Goal: Task Accomplishment & Management: Use online tool/utility

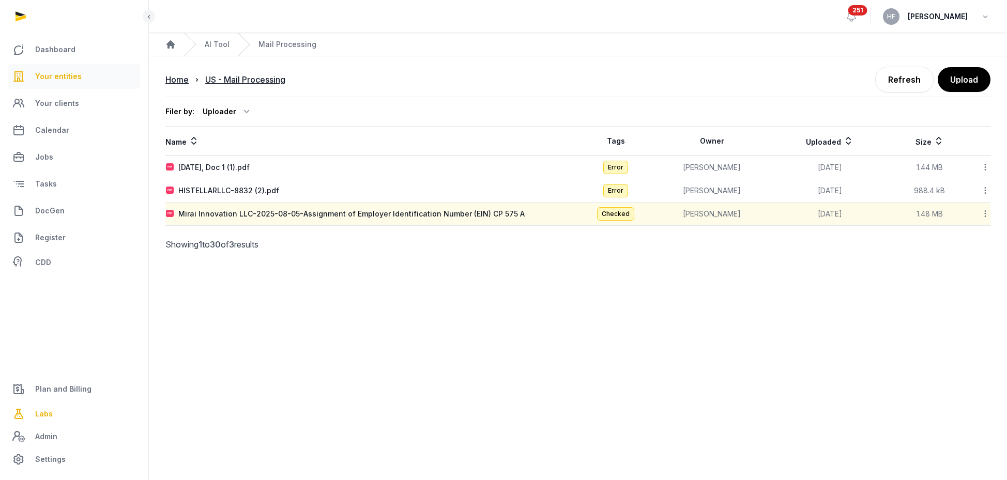
click at [89, 75] on link "Your entities" at bounding box center [74, 76] width 132 height 25
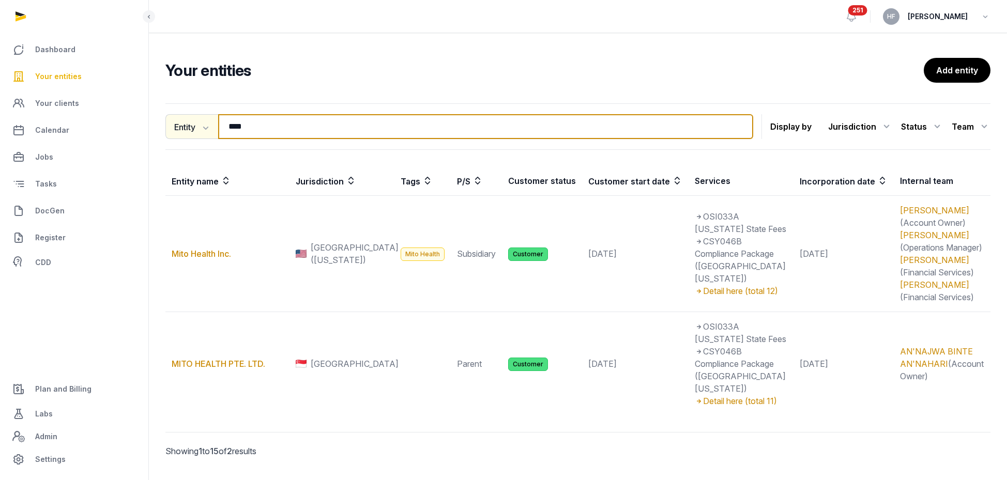
drag, startPoint x: 277, startPoint y: 123, endPoint x: 183, endPoint y: 122, distance: 94.6
click at [185, 122] on div "Entity Entity People Tags Services **** Search" at bounding box center [459, 126] width 588 height 25
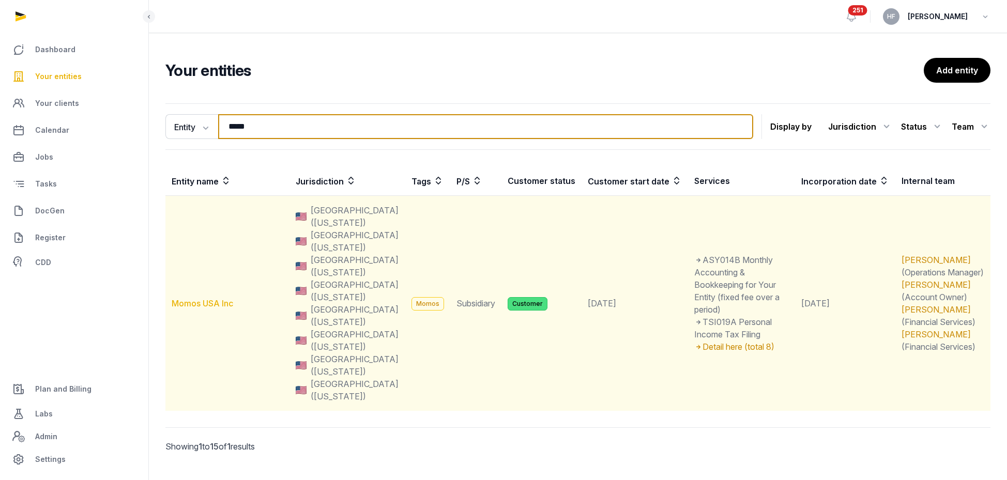
type input "*****"
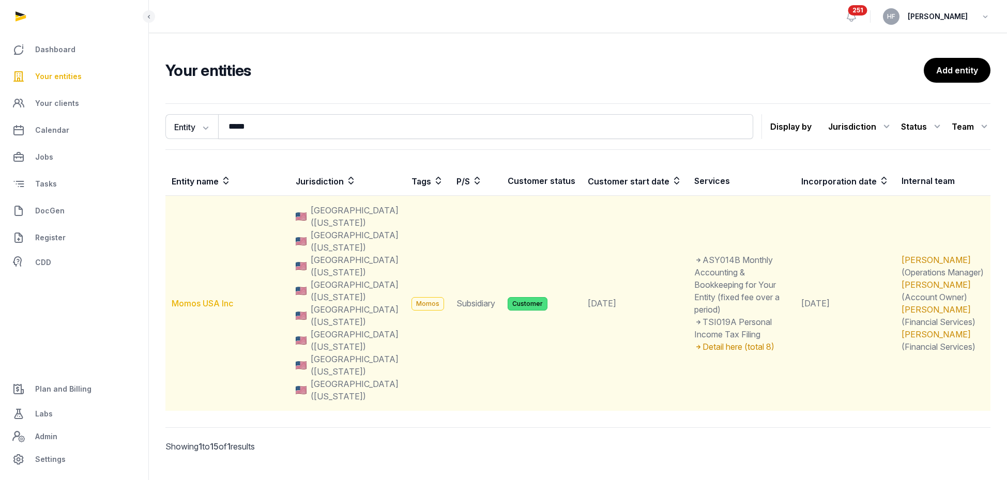
click at [221, 298] on link "Momos USA Inc" at bounding box center [203, 303] width 62 height 10
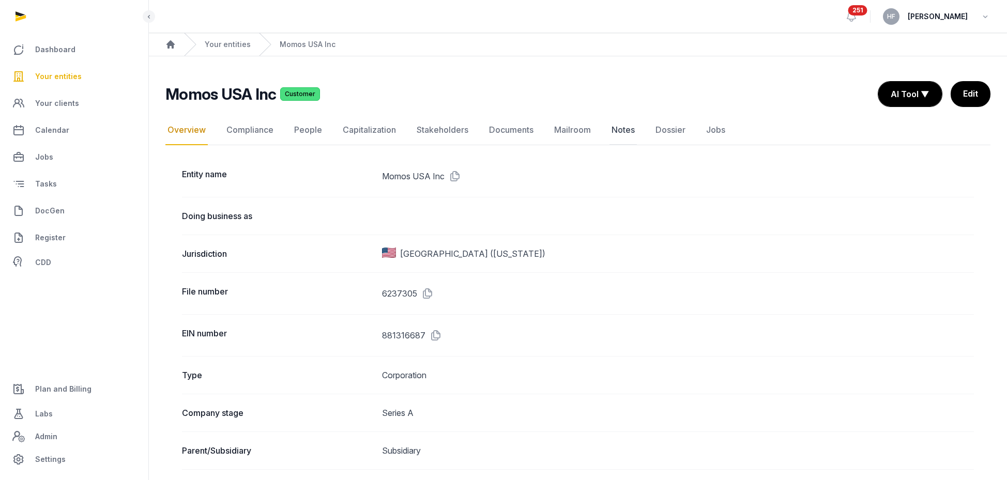
click at [622, 129] on link "Notes" at bounding box center [623, 130] width 27 height 30
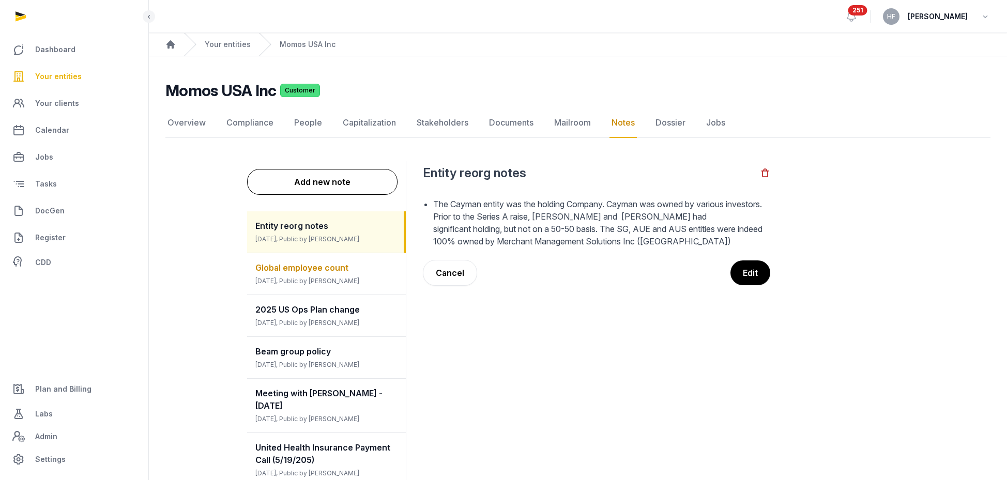
click at [357, 270] on div "Global employee count [DATE], Public by [PERSON_NAME]" at bounding box center [326, 273] width 159 height 41
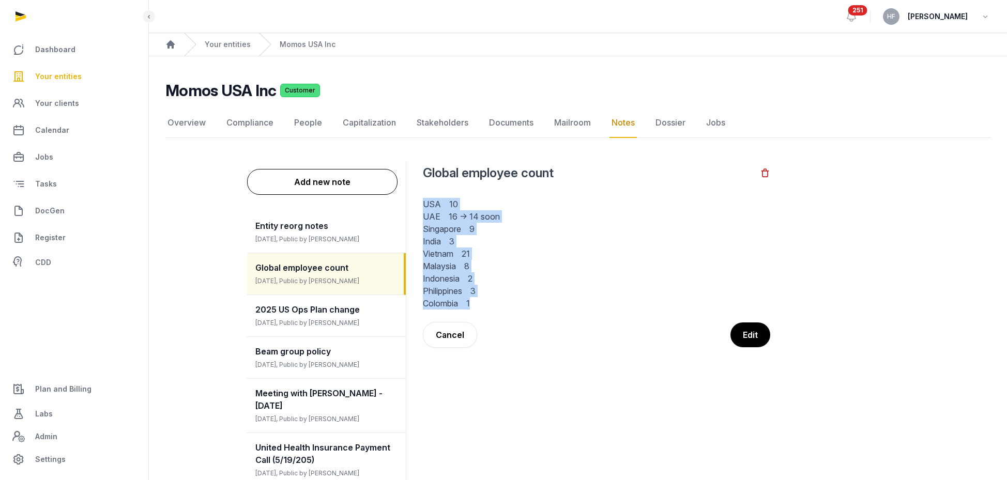
drag, startPoint x: 479, startPoint y: 306, endPoint x: 418, endPoint y: 207, distance: 116.1
copy p "[GEOGRAPHIC_DATA] 10 [GEOGRAPHIC_DATA] 16 → 14 soon [GEOGRAPHIC_DATA] 9 [GEOGRA…"
click at [235, 47] on link "Your entities" at bounding box center [228, 44] width 46 height 10
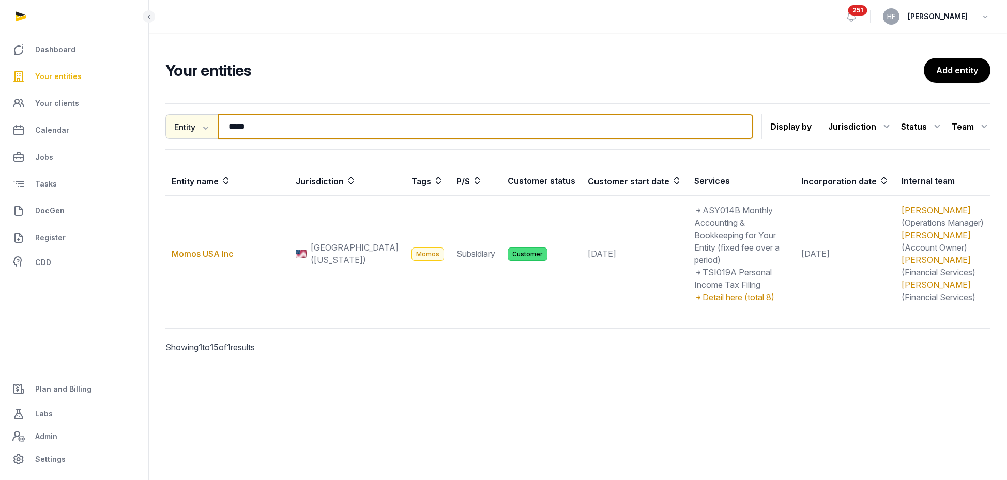
drag, startPoint x: 270, startPoint y: 128, endPoint x: 179, endPoint y: 128, distance: 90.5
click at [186, 128] on div "Entity Entity People Tags Services ***** Search" at bounding box center [459, 126] width 588 height 25
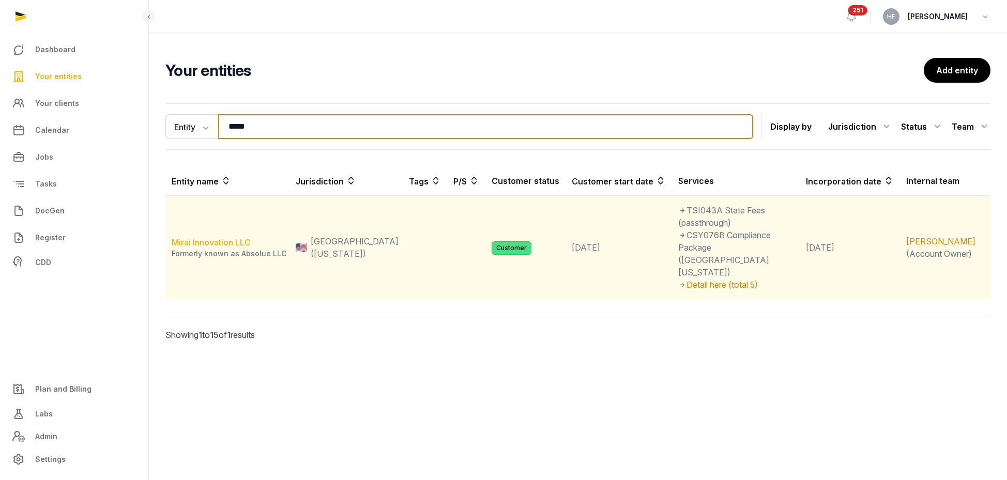
type input "*****"
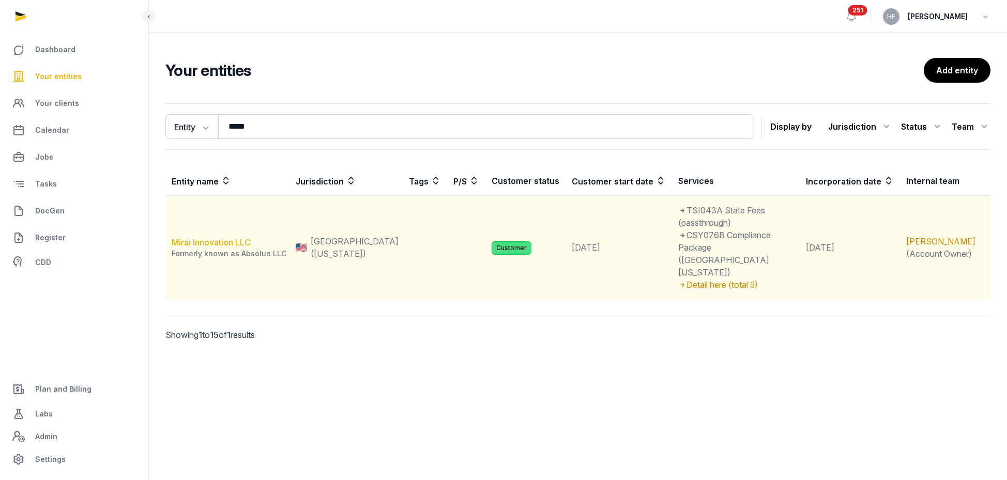
click at [242, 237] on link "Mirai Innovation LLC" at bounding box center [211, 242] width 79 height 10
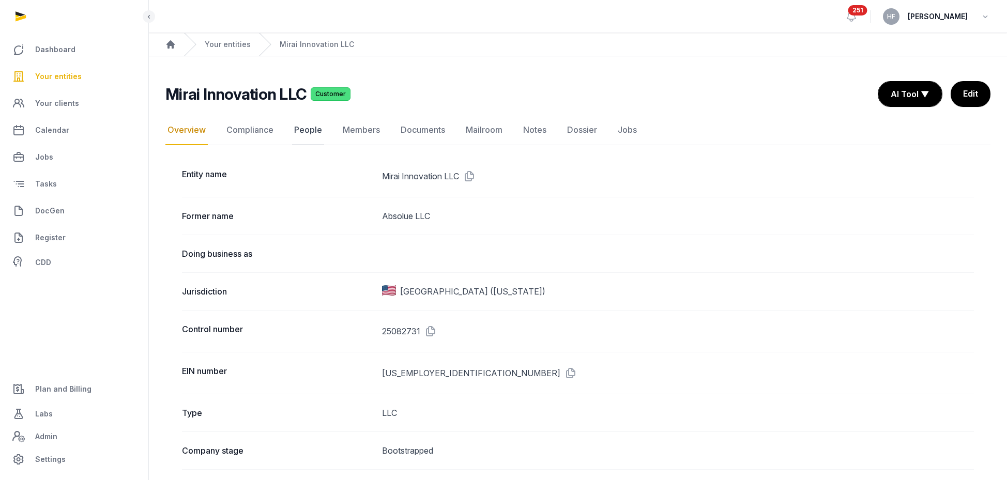
click at [305, 126] on link "People" at bounding box center [308, 130] width 32 height 30
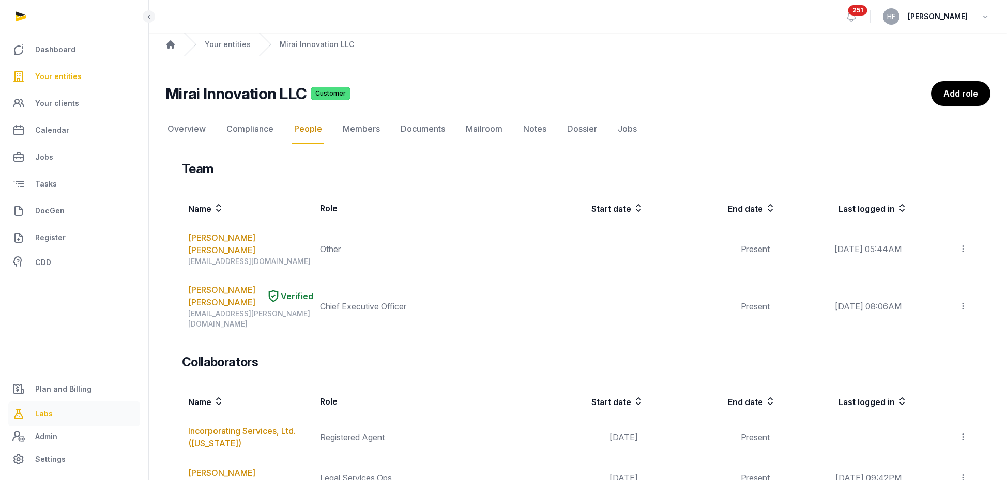
click at [54, 414] on link "Labs" at bounding box center [74, 414] width 132 height 25
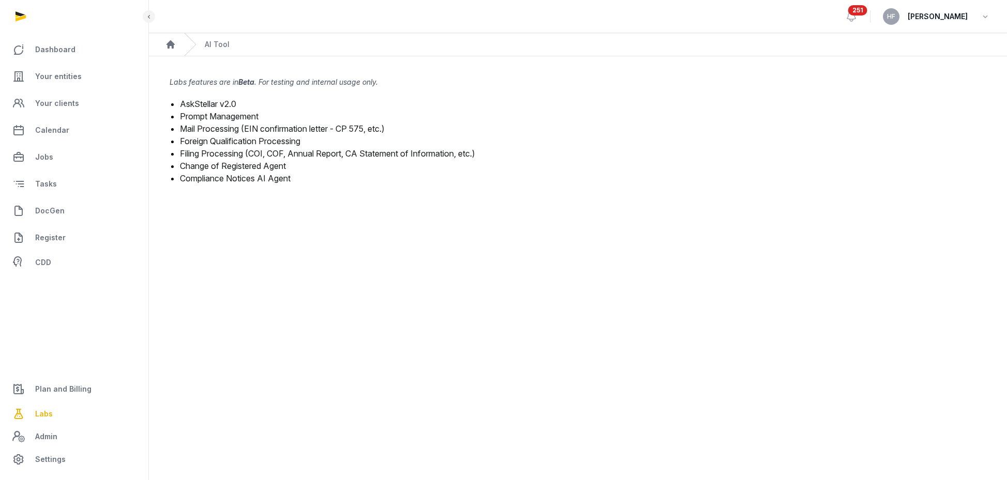
click at [281, 127] on link "Mail Processing (EIN confirmation letter - CP 575, etc.)" at bounding box center [282, 129] width 205 height 10
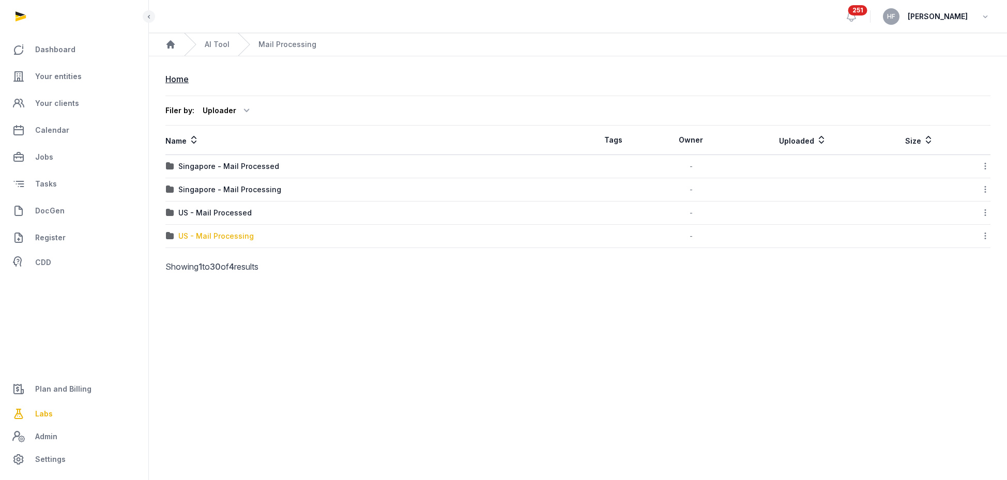
click at [238, 236] on div "US - Mail Processing" at bounding box center [215, 236] width 75 height 10
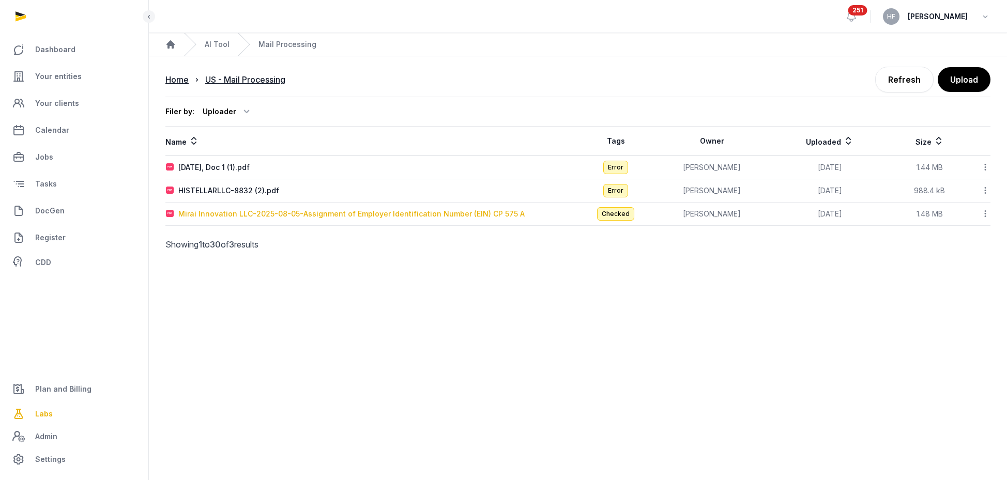
click at [309, 216] on div "Mirai Innovation LLC-2025-08-05-Assignment of Employer Identification Number (E…" at bounding box center [351, 214] width 346 height 10
type input "**********"
type textarea "**********"
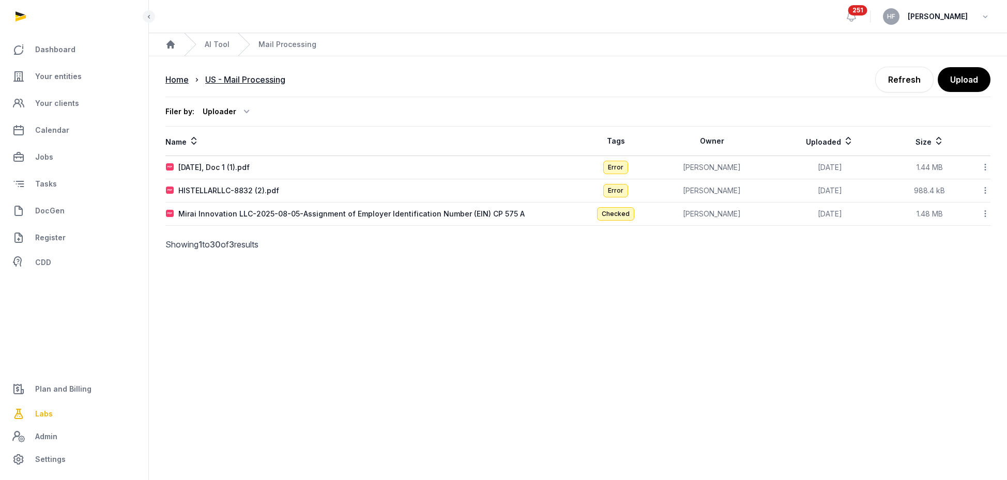
type input "**********"
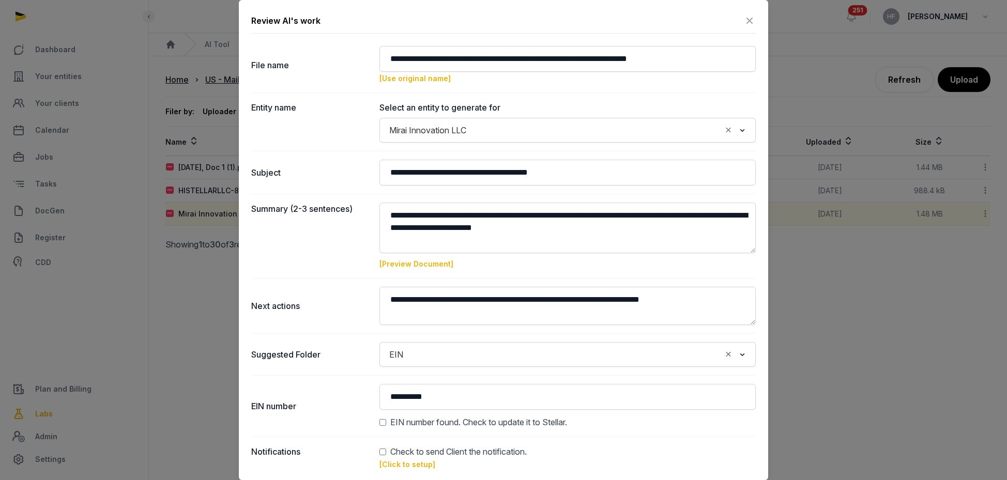
scroll to position [47, 0]
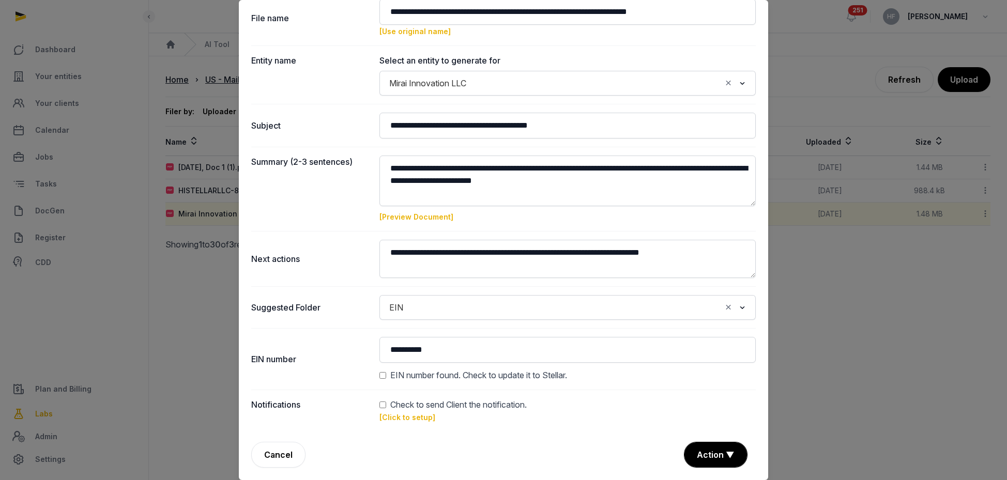
click at [415, 407] on span "Check to send Client the notification." at bounding box center [458, 405] width 137 height 12
click at [395, 417] on link "[Click to setup]" at bounding box center [408, 417] width 56 height 9
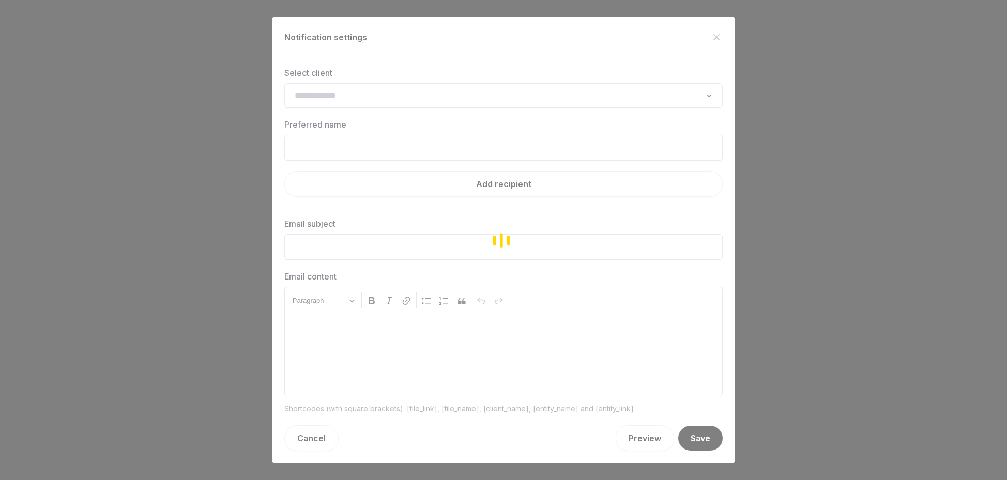
type input "**********"
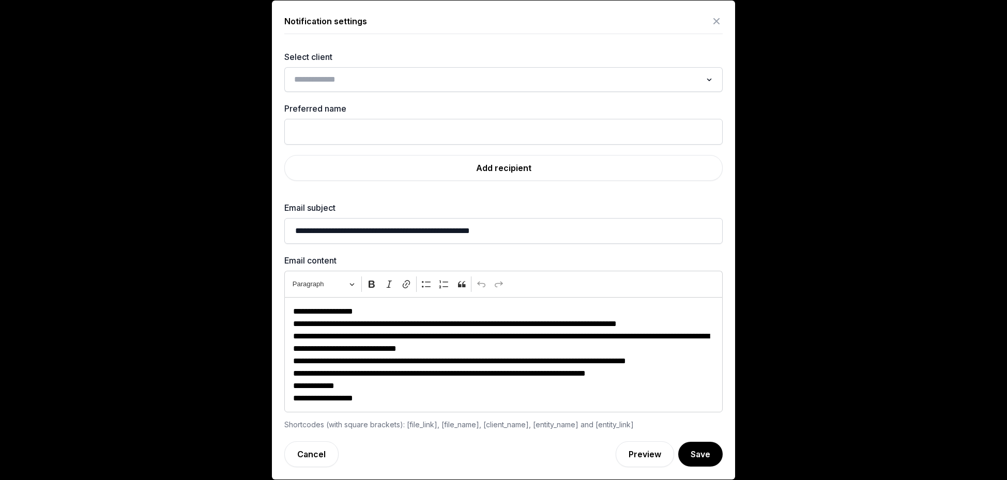
click at [371, 72] on input "Search for option" at bounding box center [496, 79] width 411 height 14
type input "*"
click at [592, 34] on div "Notification settings" at bounding box center [503, 23] width 438 height 21
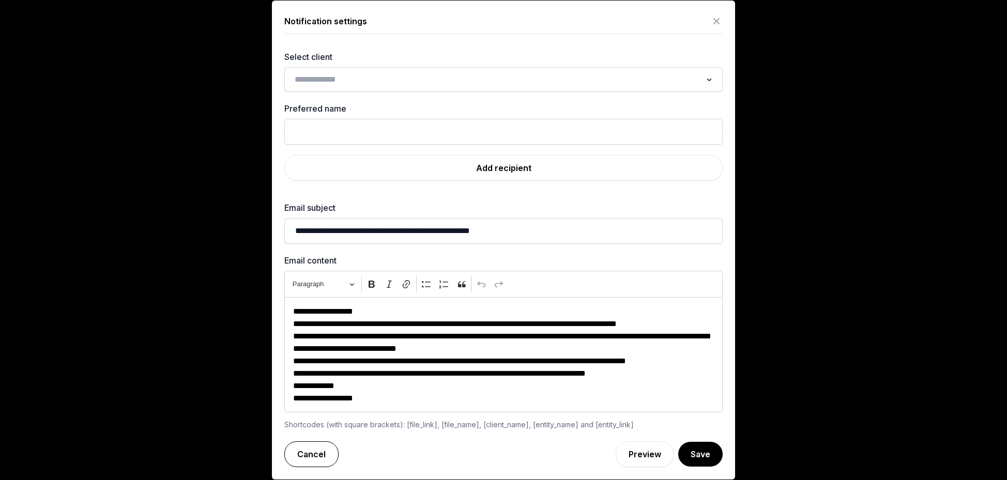
click at [322, 451] on link "Cancel" at bounding box center [311, 455] width 54 height 26
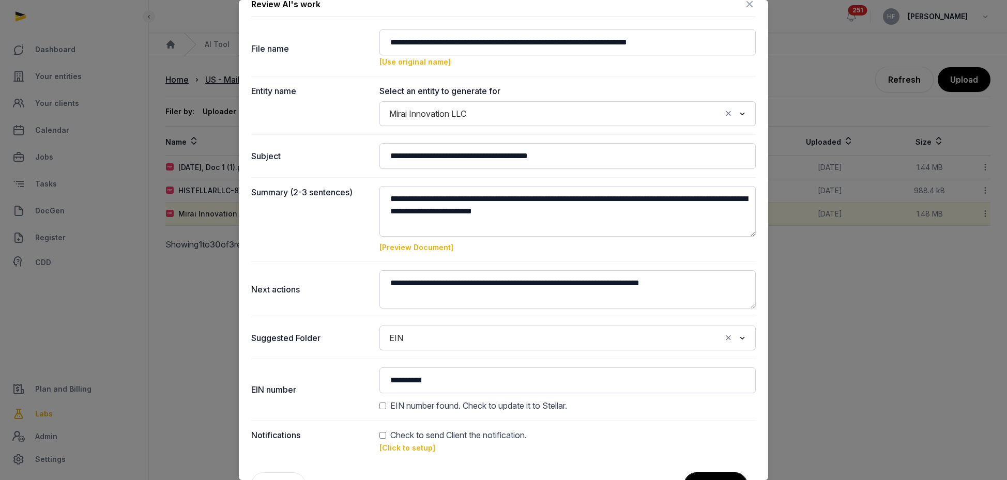
scroll to position [14, 0]
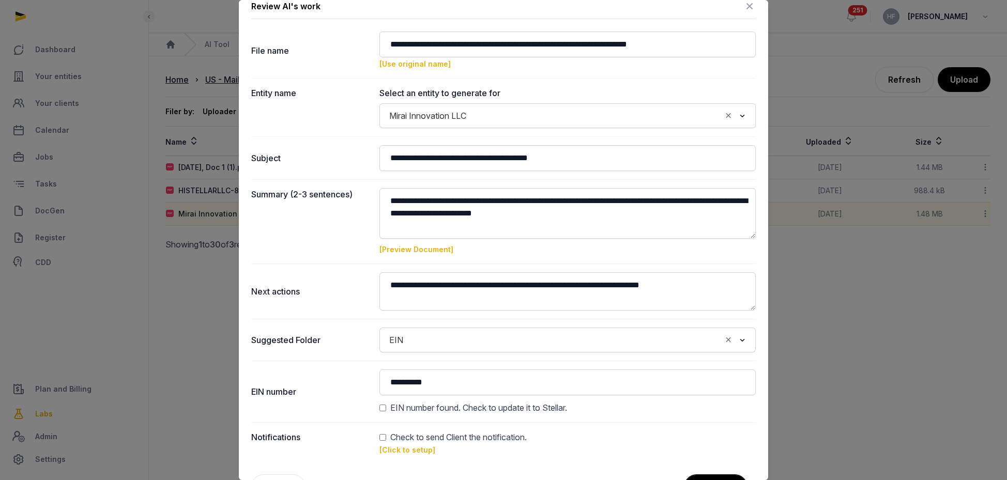
click at [529, 114] on input "Search for option" at bounding box center [596, 116] width 250 height 14
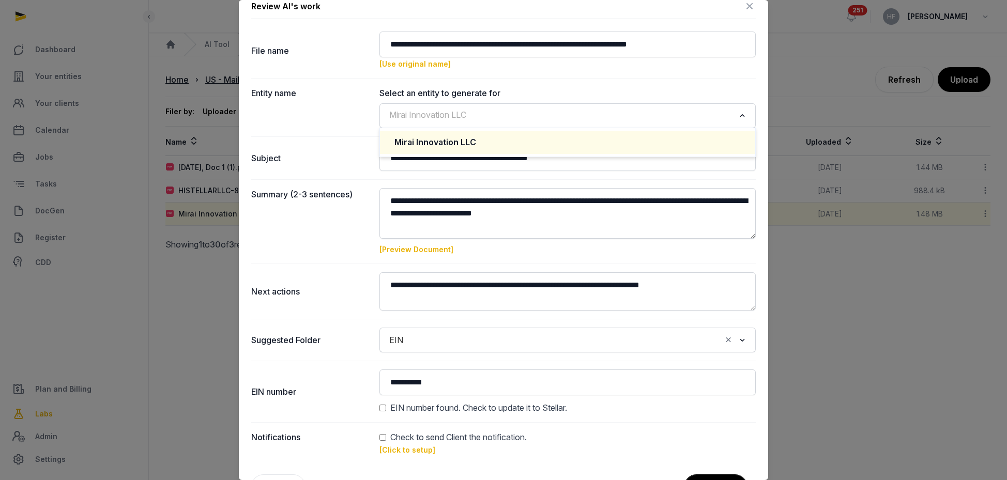
click at [473, 140] on div "Mirai Innovation LLC" at bounding box center [568, 143] width 346 height 12
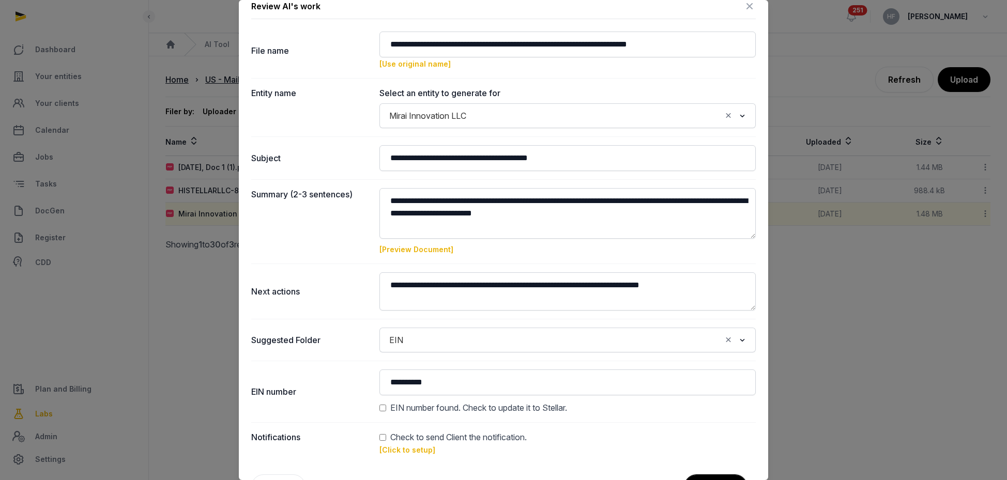
scroll to position [47, 0]
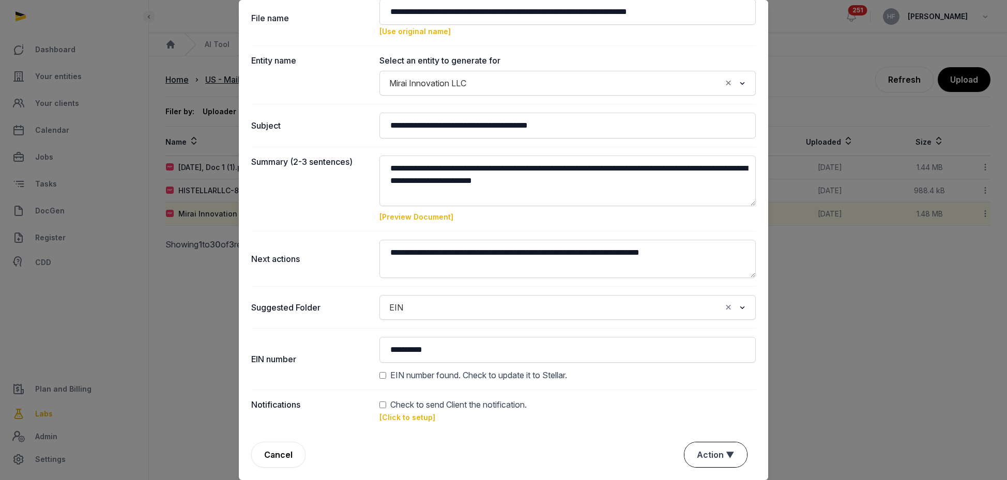
click at [708, 451] on button "Action ▼" at bounding box center [716, 455] width 63 height 25
click at [604, 418] on dd "Check to send Client the notification. [Click to setup]" at bounding box center [568, 411] width 376 height 25
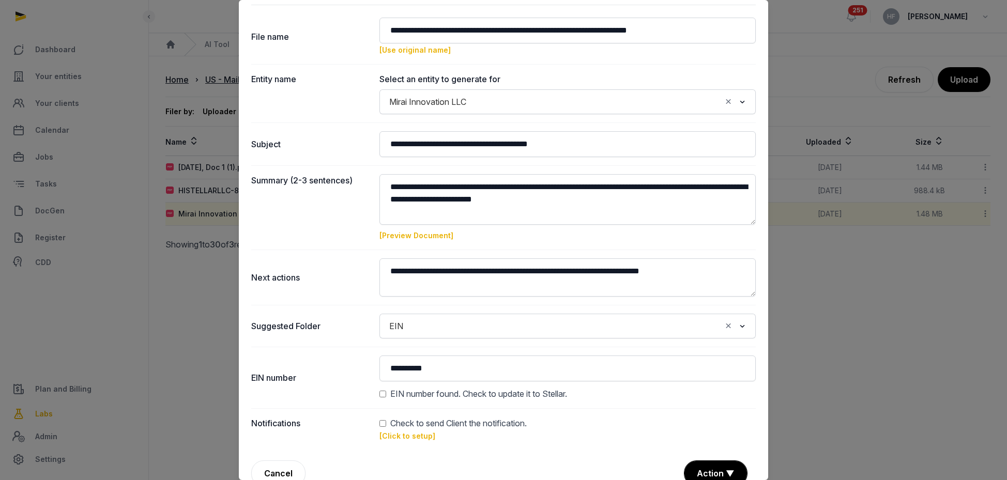
scroll to position [0, 0]
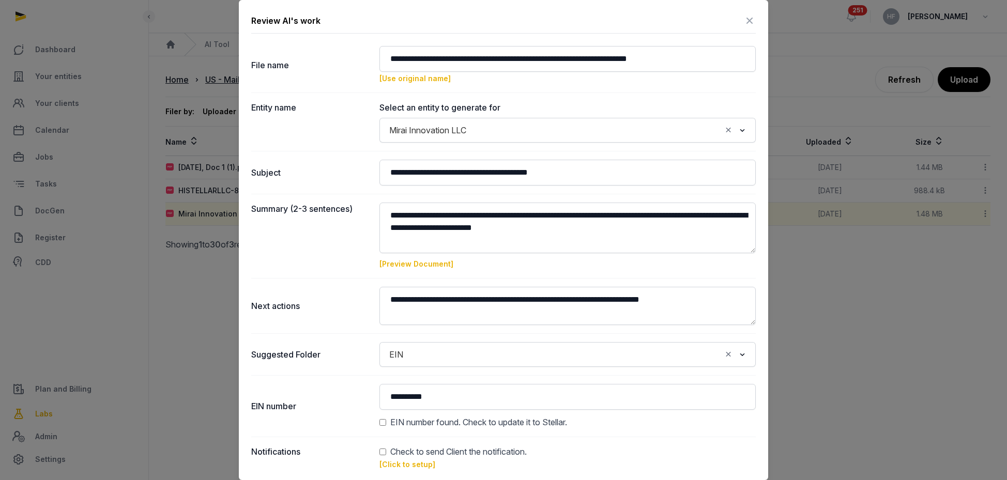
click at [750, 19] on icon at bounding box center [750, 20] width 12 height 17
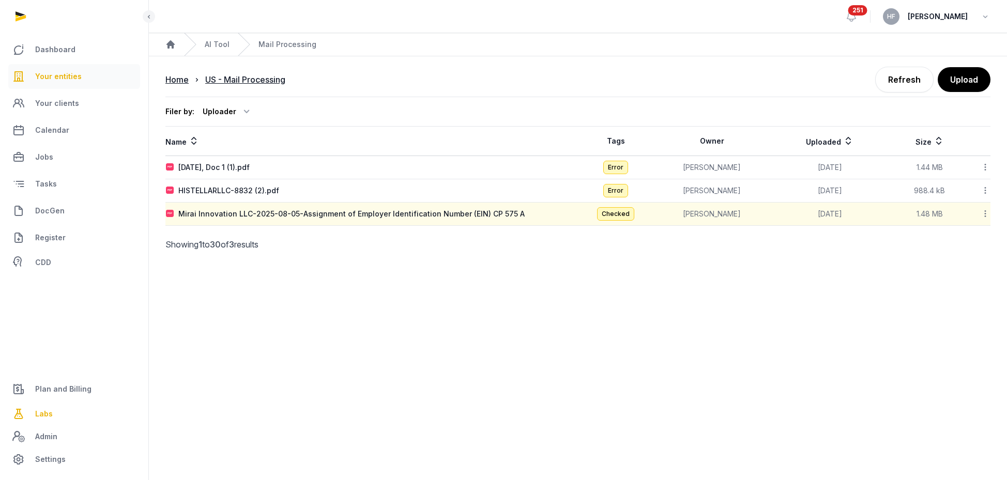
click at [86, 83] on link "Your entities" at bounding box center [74, 76] width 132 height 25
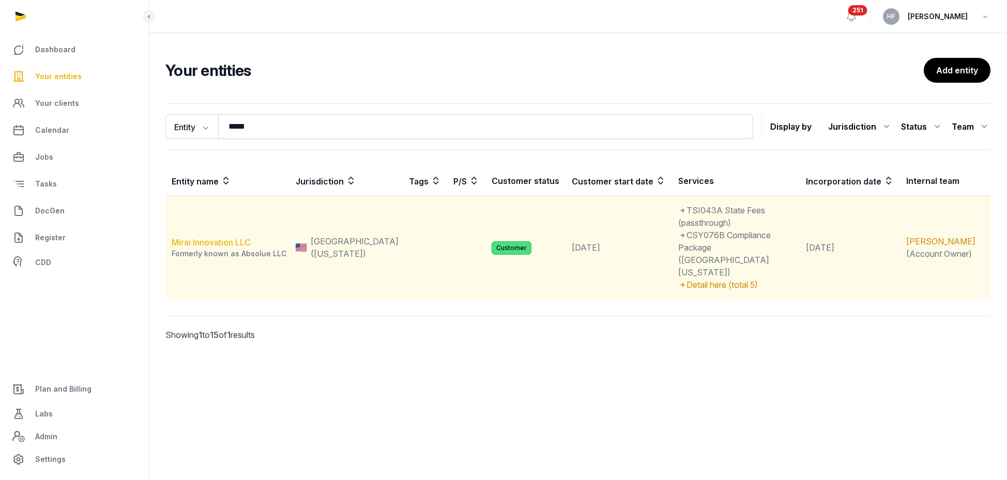
click at [236, 237] on link "Mirai Innovation LLC" at bounding box center [211, 242] width 79 height 10
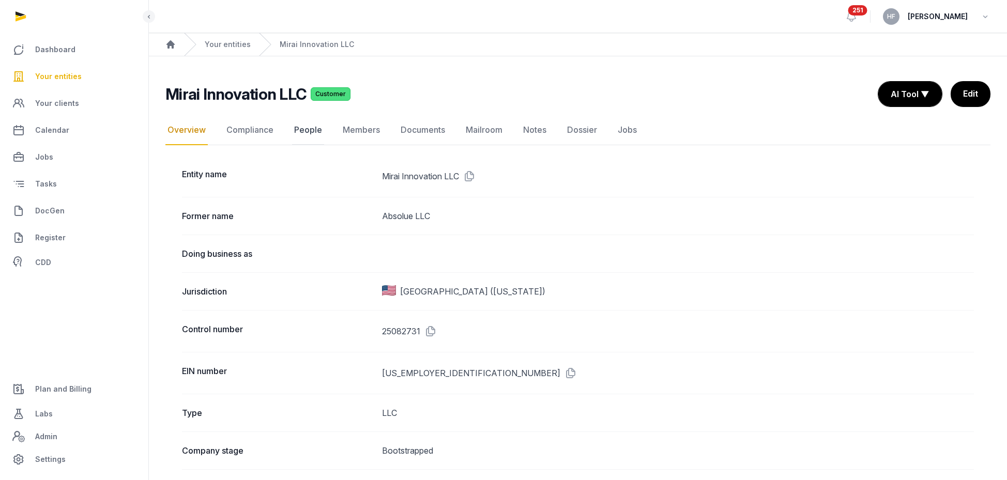
click at [307, 135] on link "People" at bounding box center [308, 130] width 32 height 30
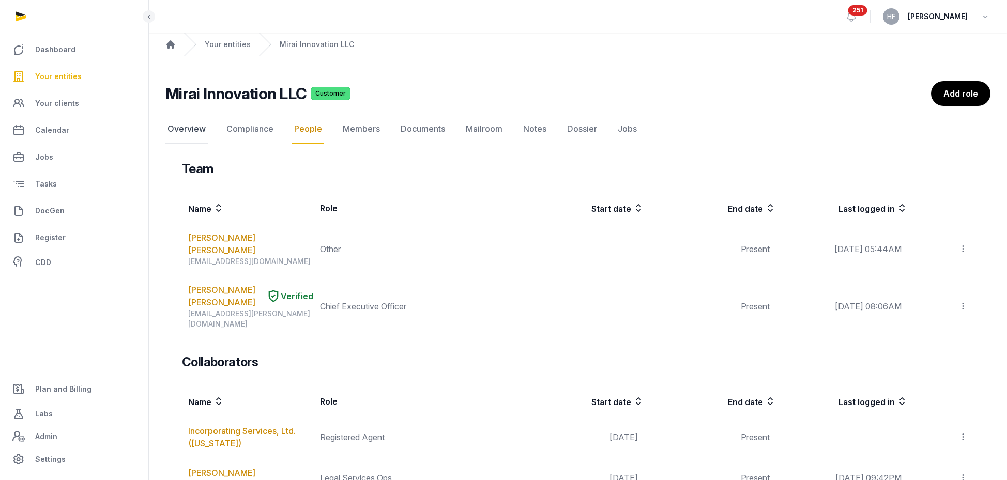
click at [191, 128] on link "Overview" at bounding box center [186, 129] width 42 height 30
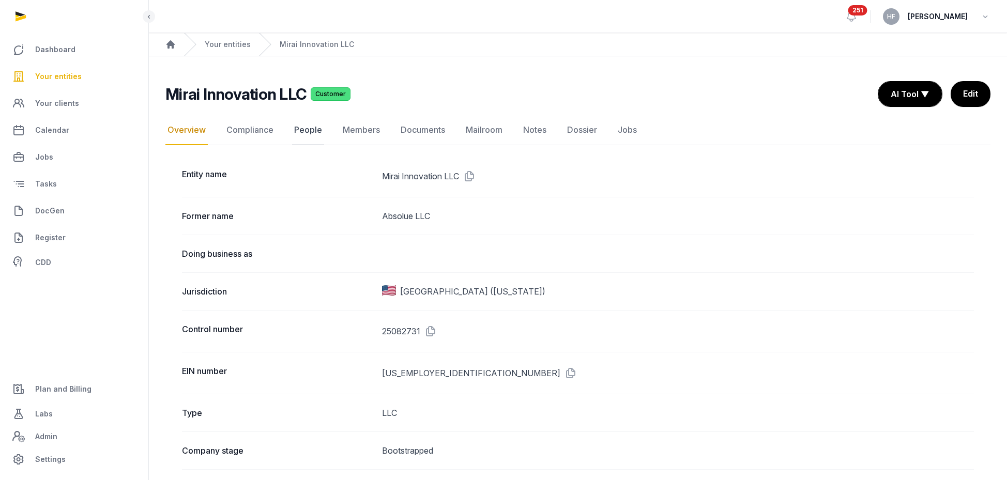
click at [309, 129] on link "People" at bounding box center [308, 130] width 32 height 30
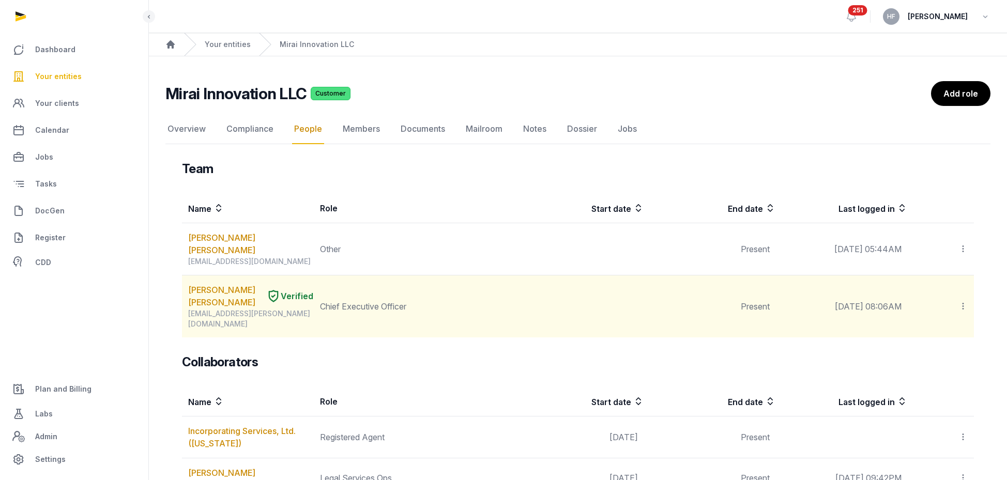
click at [962, 301] on icon at bounding box center [963, 306] width 9 height 11
click at [942, 366] on div "Edit role" at bounding box center [926, 376] width 83 height 21
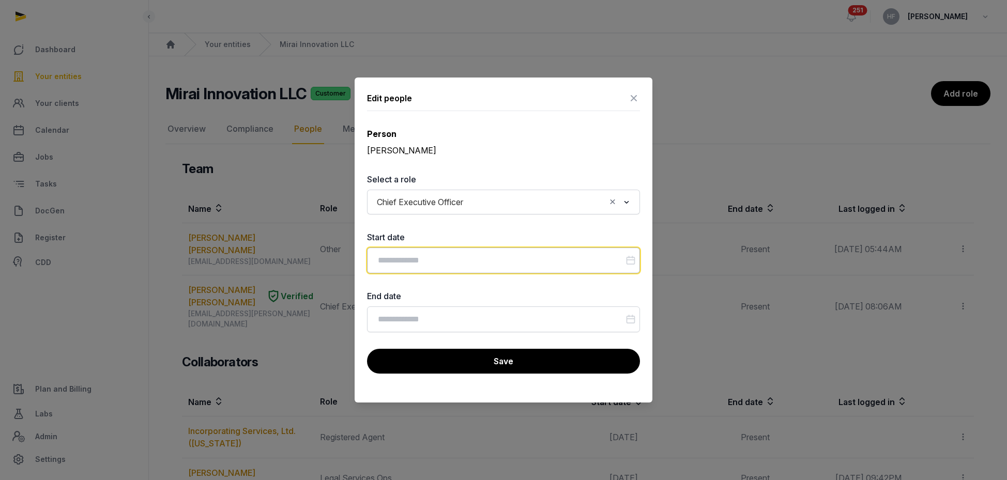
click at [439, 263] on input "Datepicker input" at bounding box center [503, 261] width 273 height 26
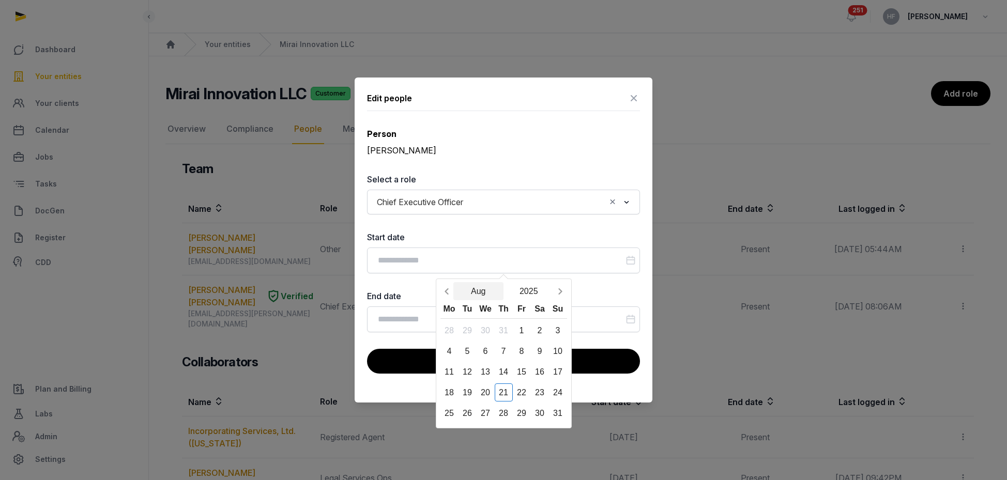
click at [481, 288] on button "Aug" at bounding box center [478, 291] width 51 height 18
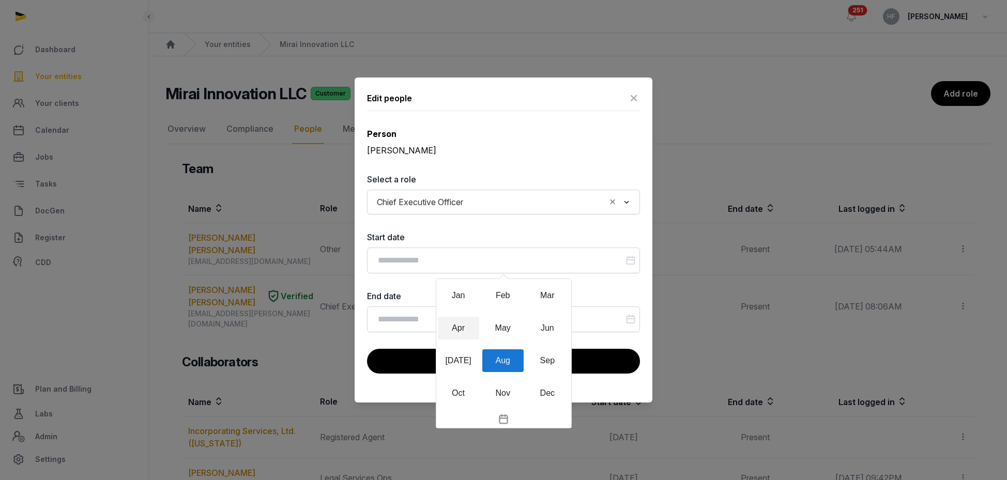
click at [461, 326] on div "Apr" at bounding box center [458, 328] width 41 height 23
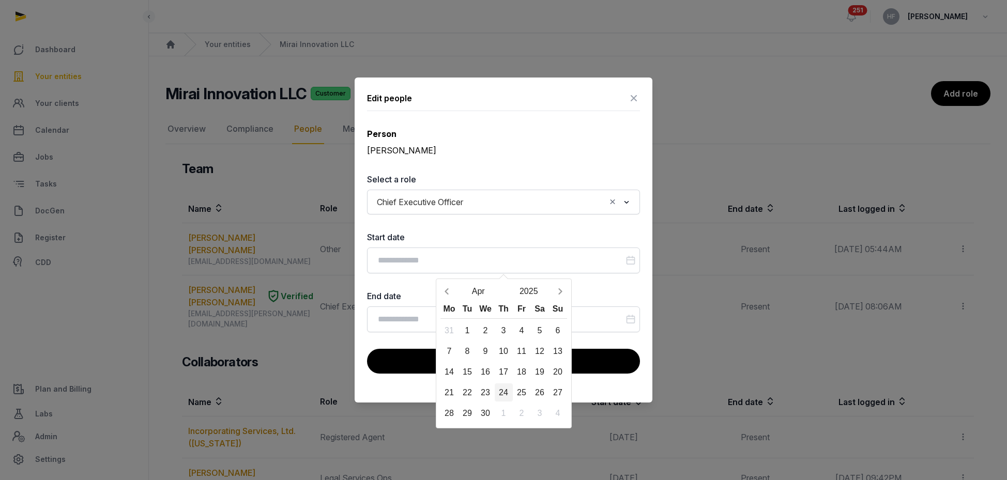
click at [505, 391] on div "24" at bounding box center [504, 393] width 18 height 18
type input "**********"
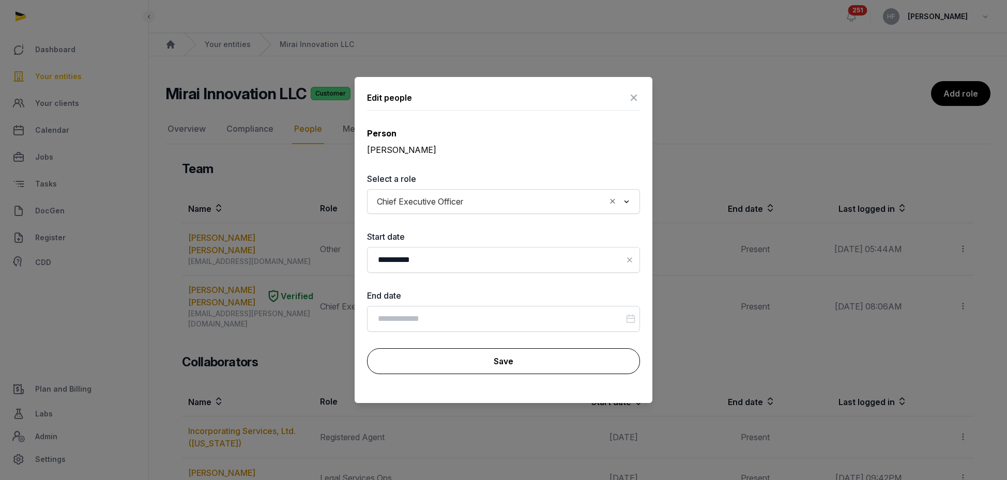
click at [486, 359] on button "Save" at bounding box center [503, 361] width 273 height 26
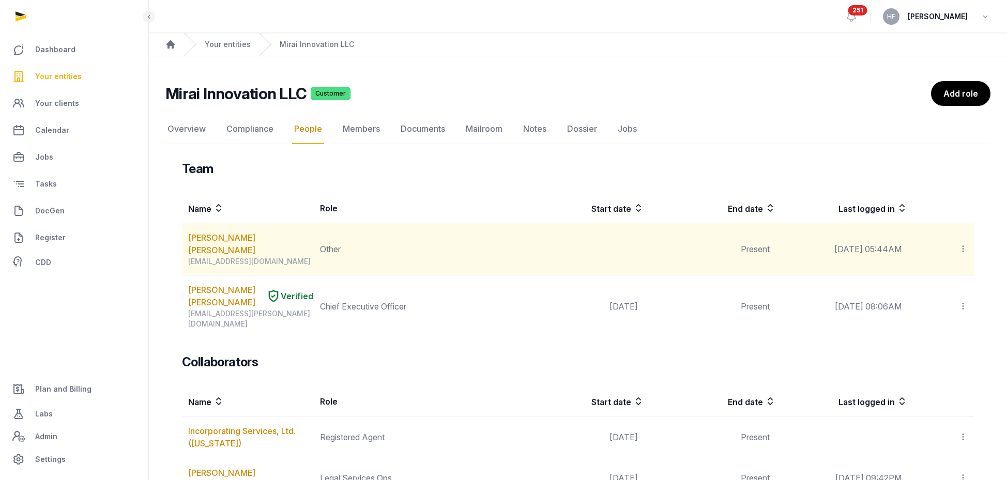
click at [963, 244] on icon at bounding box center [963, 249] width 9 height 11
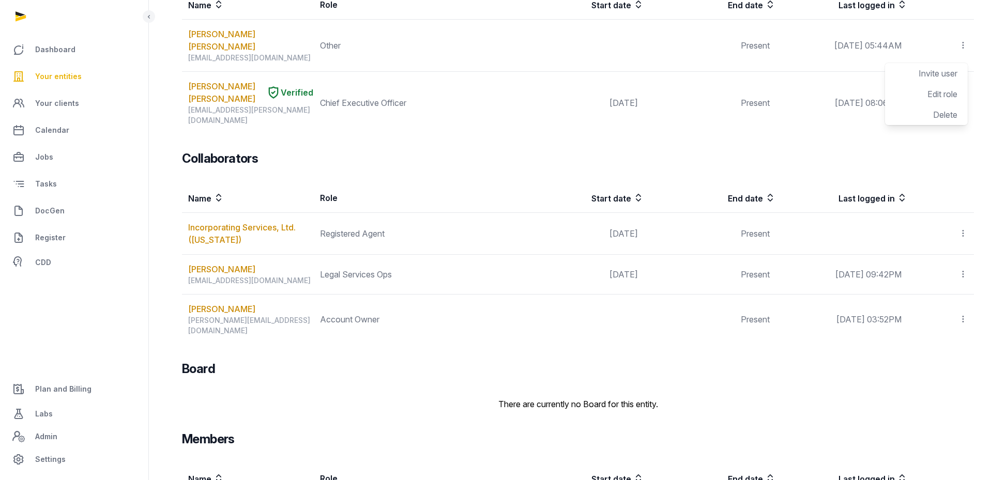
scroll to position [256, 0]
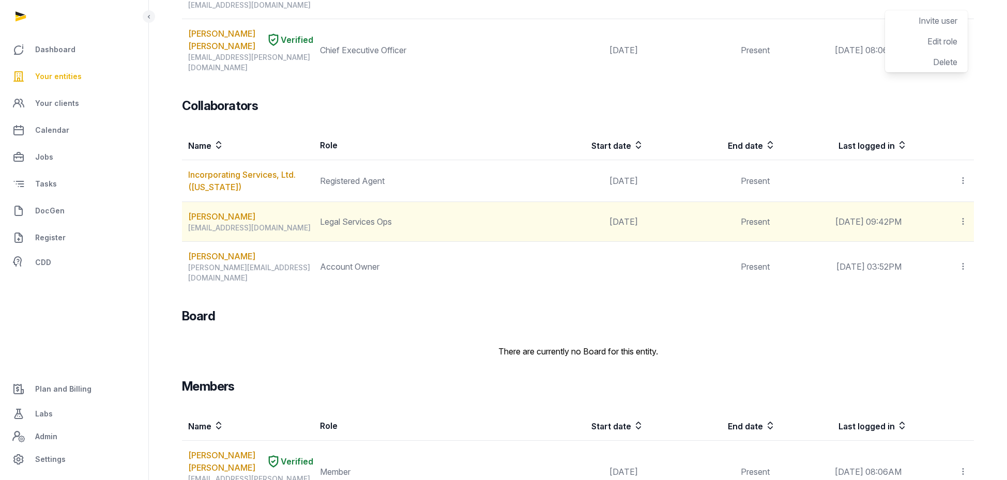
click at [964, 216] on icon at bounding box center [963, 221] width 9 height 11
click at [943, 265] on span "Edit role" at bounding box center [943, 270] width 30 height 10
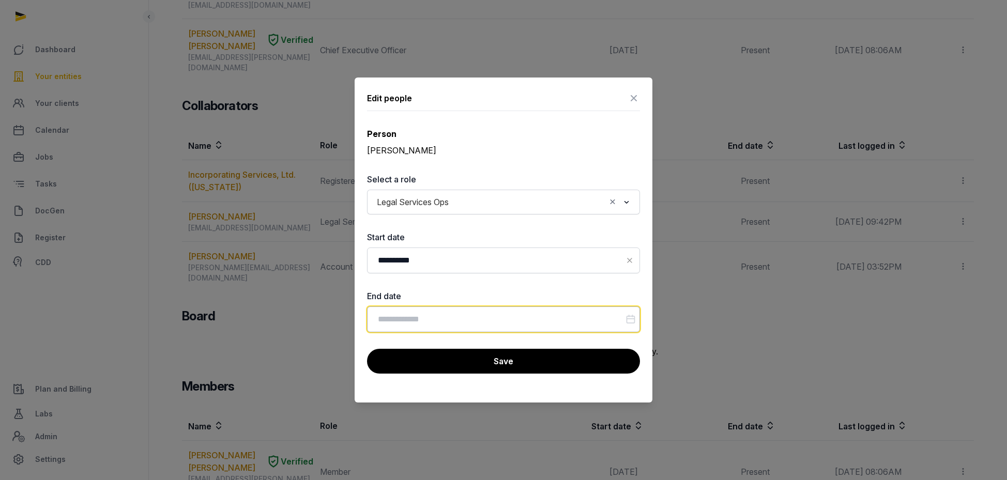
click at [465, 312] on input "Datepicker input" at bounding box center [503, 320] width 273 height 26
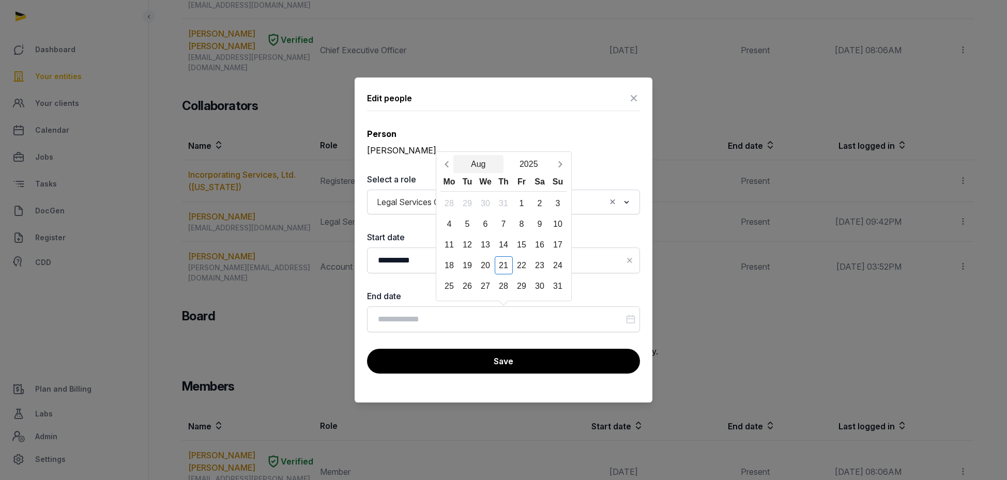
click at [471, 165] on button "Aug" at bounding box center [478, 164] width 51 height 18
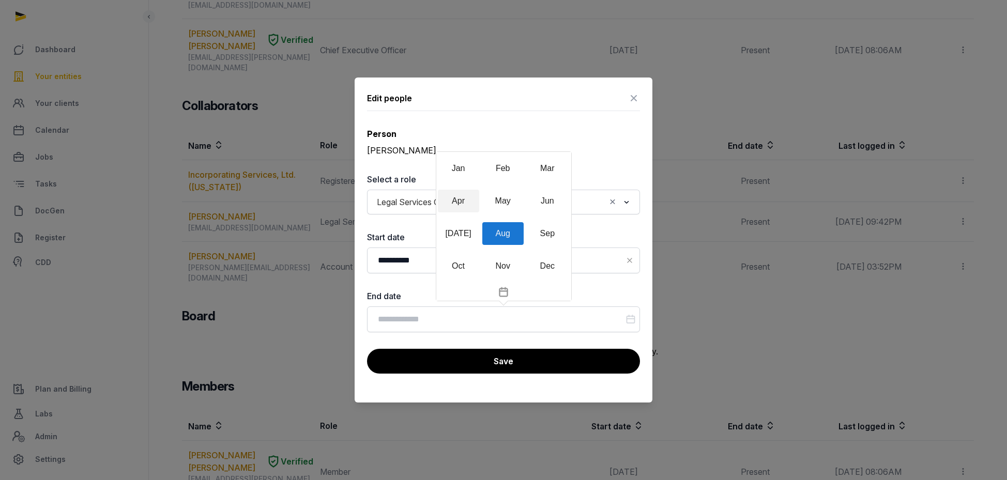
click at [463, 201] on div "Apr" at bounding box center [458, 201] width 41 height 23
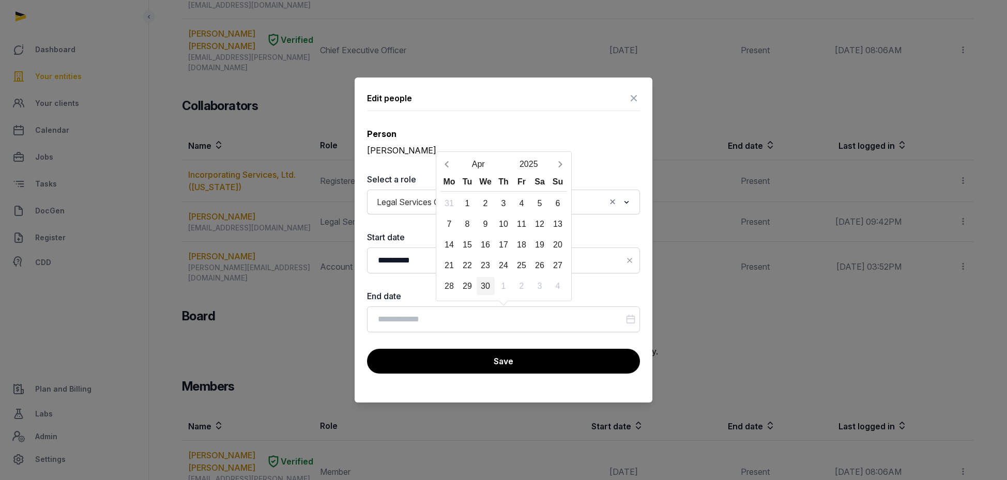
click at [484, 281] on div "30" at bounding box center [486, 286] width 18 height 18
type input "**********"
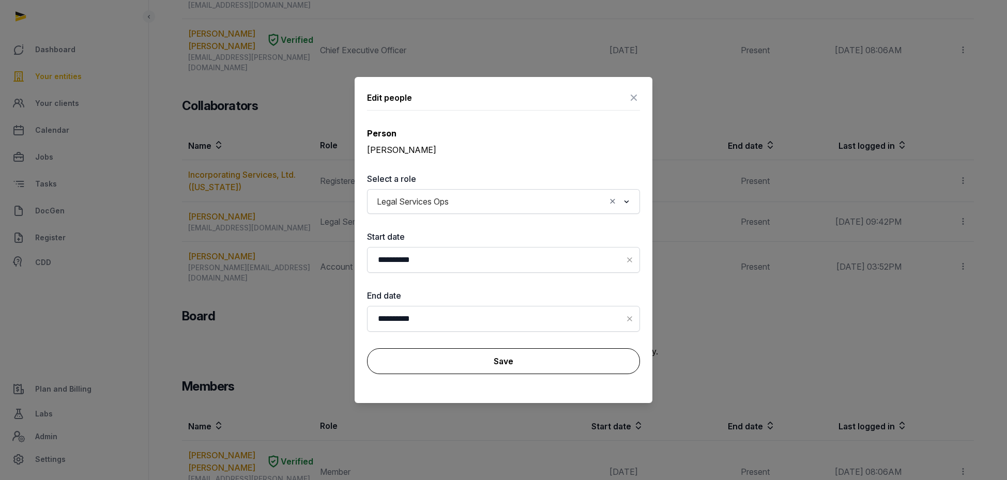
click at [527, 366] on button "Save" at bounding box center [503, 361] width 273 height 26
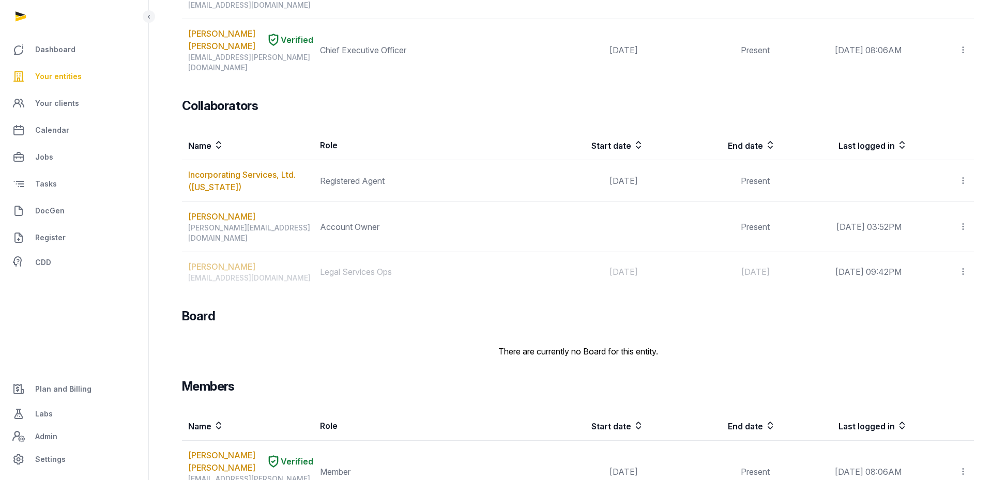
scroll to position [0, 0]
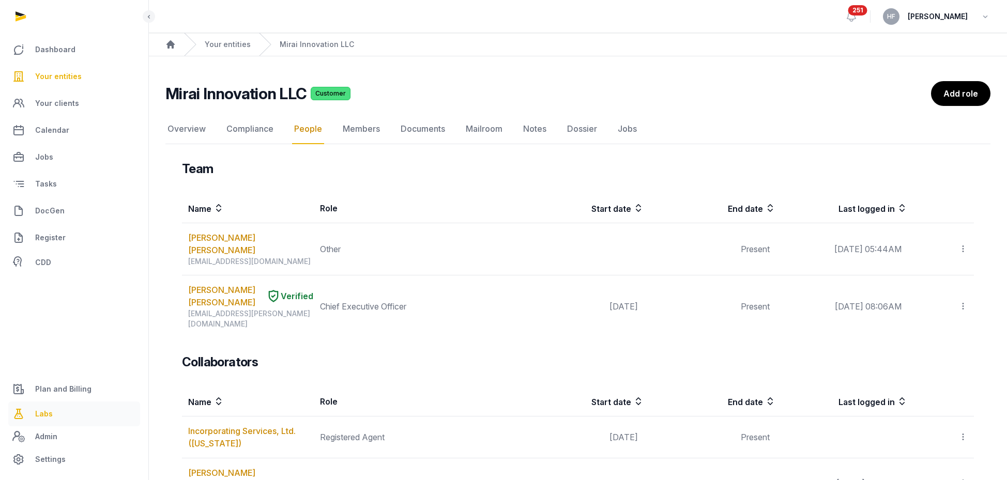
click at [68, 412] on link "Labs" at bounding box center [74, 414] width 132 height 25
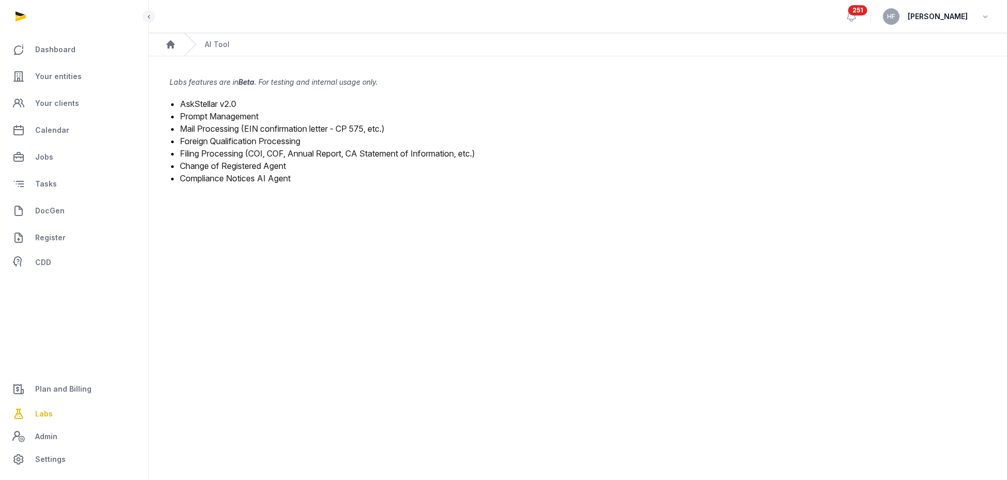
click at [259, 153] on link "Filing Processing (COI, COF, Annual Report, CA Statement of Information, etc.)" at bounding box center [327, 153] width 295 height 10
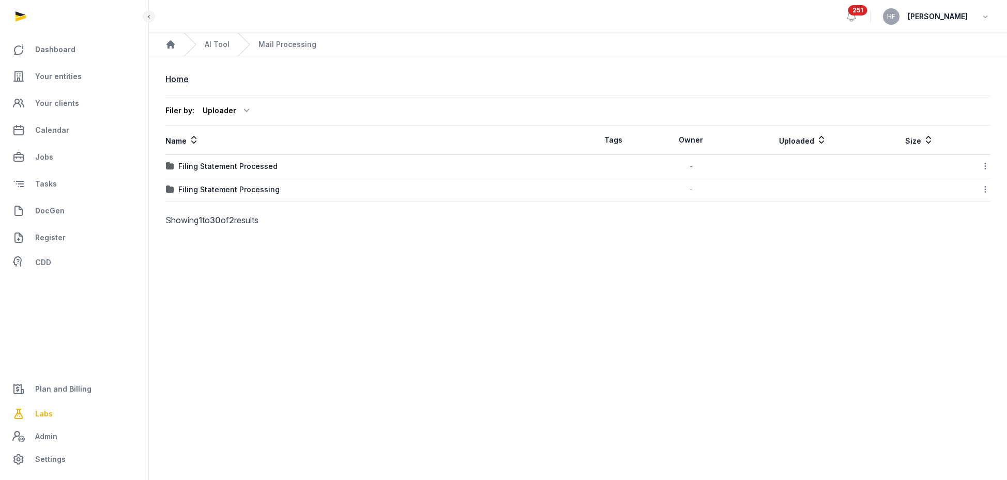
click at [181, 105] on div "Filer by:" at bounding box center [179, 110] width 29 height 10
click at [177, 74] on div "Home" at bounding box center [176, 79] width 23 height 12
click at [179, 76] on div "Home" at bounding box center [176, 79] width 23 height 12
click at [188, 86] on nav "Home" at bounding box center [371, 79] width 413 height 25
click at [225, 37] on div "AI Tool" at bounding box center [207, 44] width 46 height 23
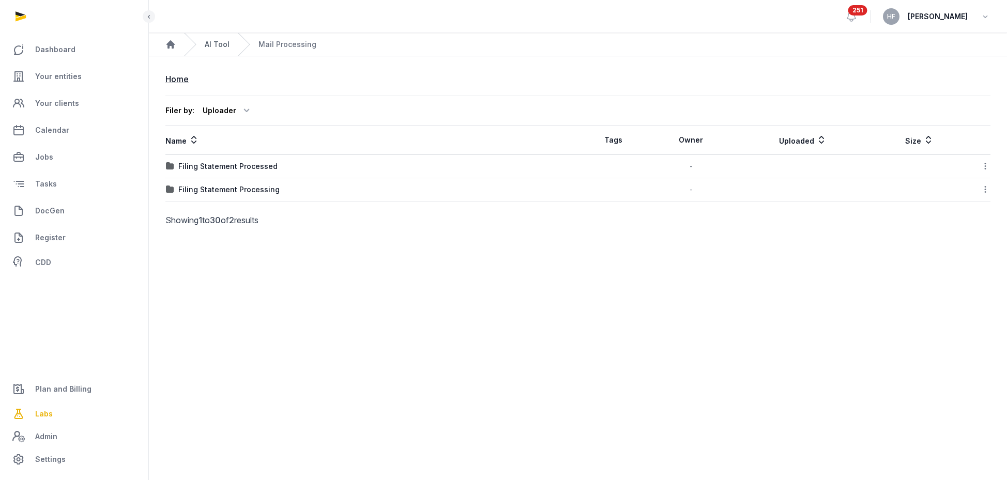
click at [216, 44] on link "AI Tool" at bounding box center [217, 44] width 25 height 10
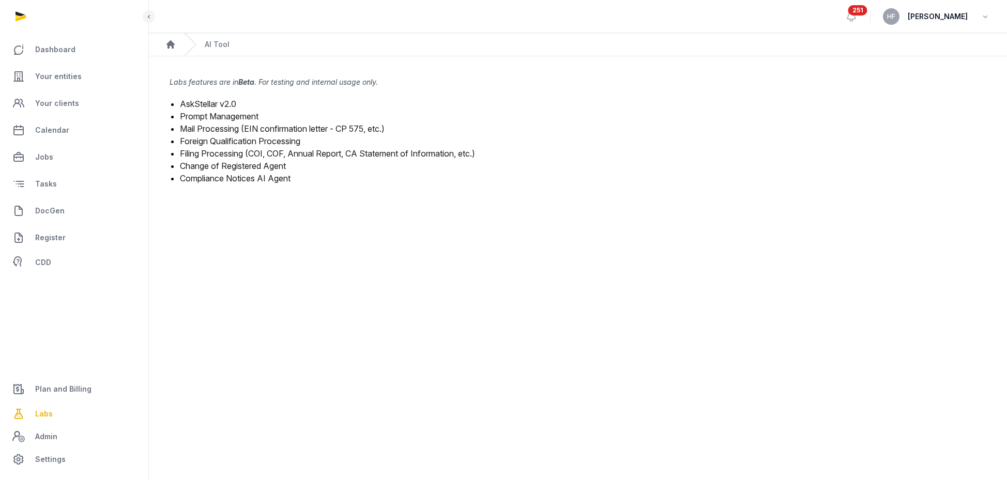
click at [235, 127] on link "Mail Processing (EIN confirmation letter - CP 575, etc.)" at bounding box center [282, 129] width 205 height 10
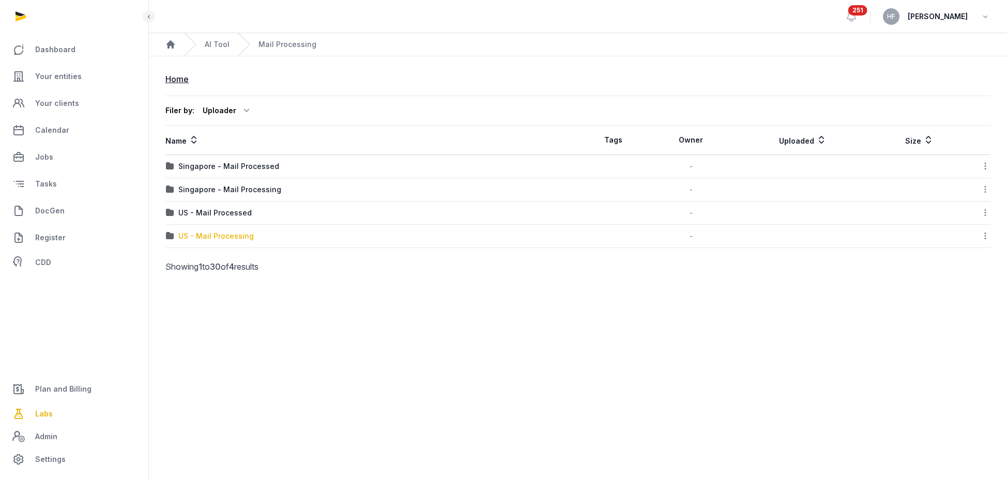
click at [246, 237] on div "US - Mail Processing" at bounding box center [215, 236] width 75 height 10
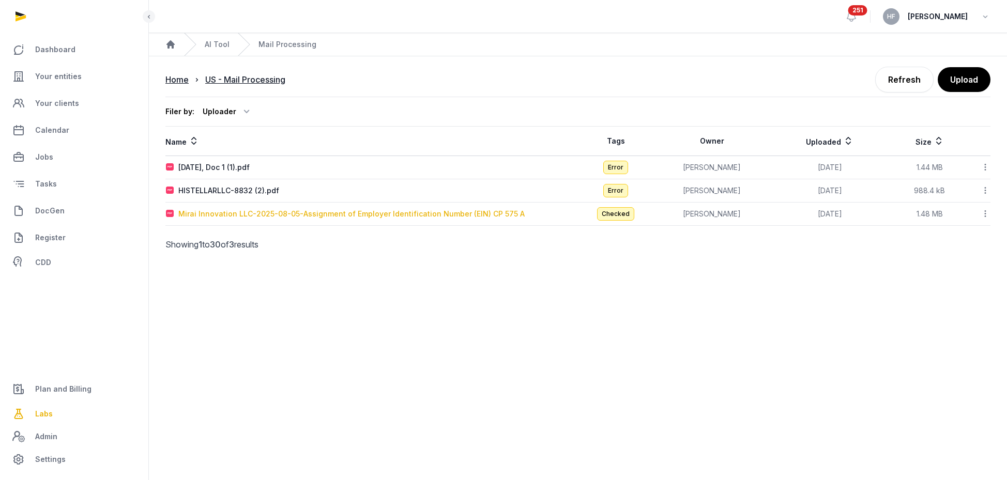
click at [270, 216] on div "Mirai Innovation LLC-2025-08-05-Assignment of Employer Identification Number (E…" at bounding box center [351, 214] width 346 height 10
type input "**********"
type textarea "**********"
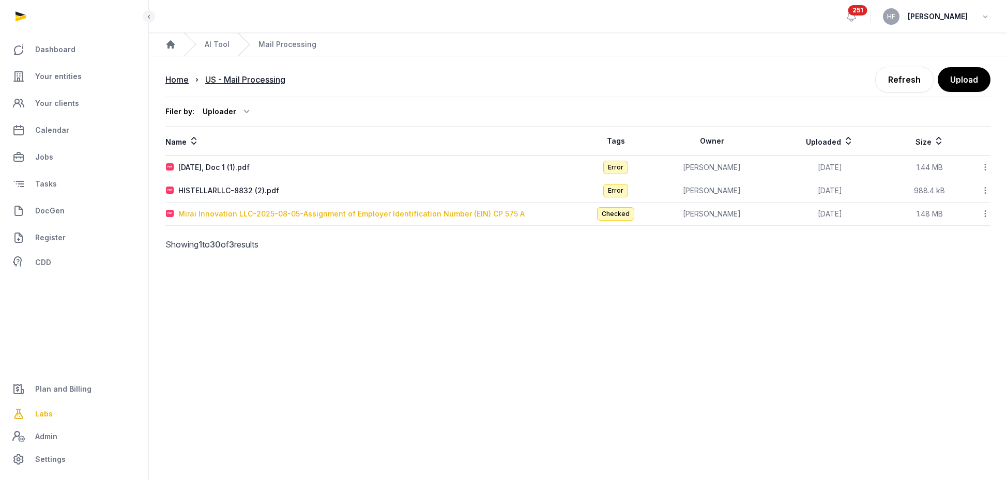
type input "**********"
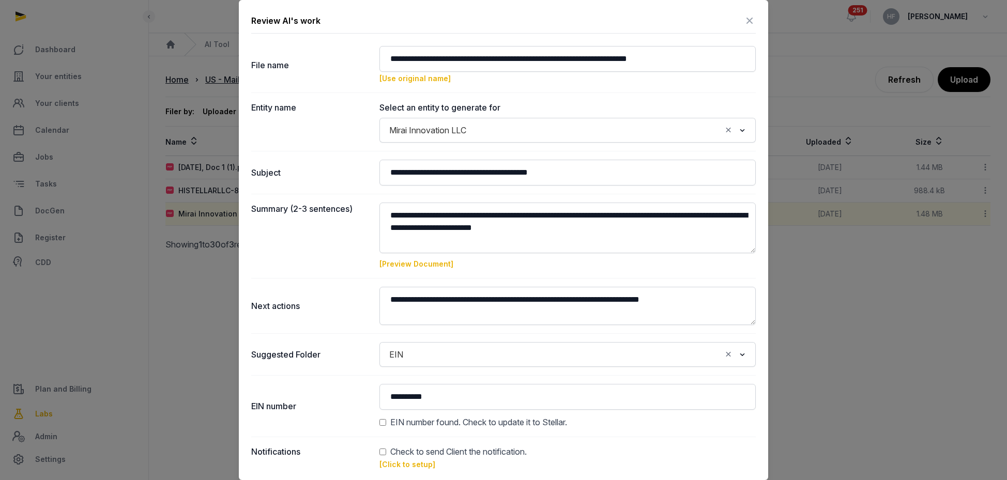
click at [412, 455] on span "Check to send Client the notification." at bounding box center [458, 452] width 137 height 12
click at [407, 462] on link "[Click to setup]" at bounding box center [408, 464] width 56 height 9
type input "**********"
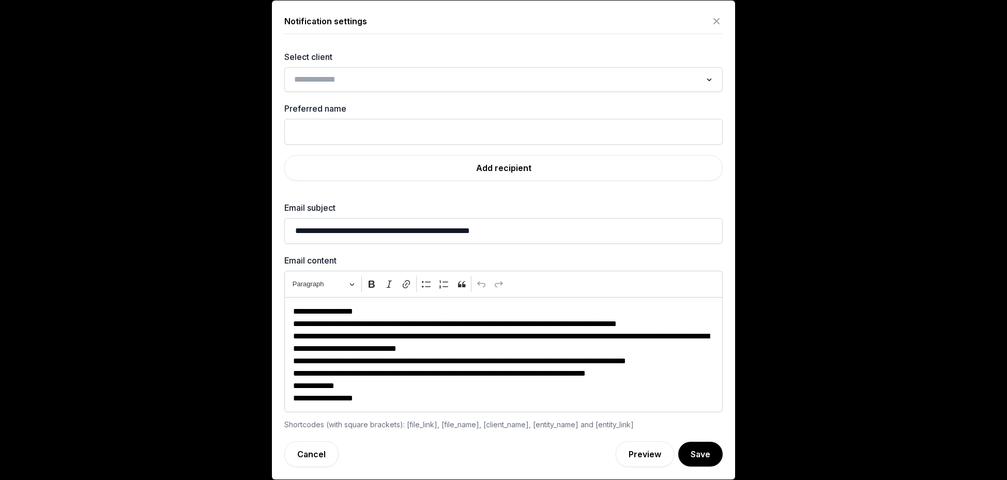
click at [380, 79] on input "Search for option" at bounding box center [496, 79] width 411 height 14
click at [397, 74] on input "Search for option" at bounding box center [496, 79] width 411 height 14
type input "****"
click at [431, 51] on label "Select client" at bounding box center [503, 57] width 438 height 12
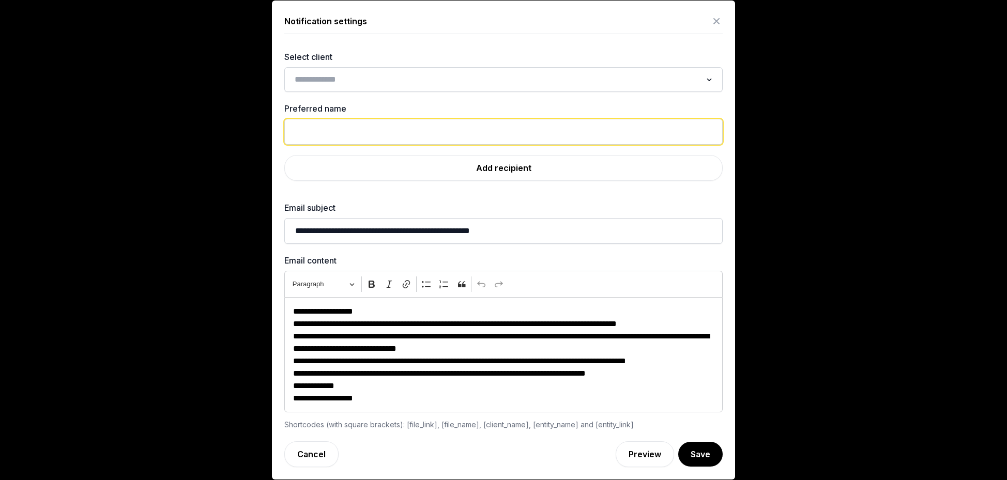
click at [383, 130] on input "text" at bounding box center [503, 132] width 438 height 26
click at [510, 164] on link "Add recipient" at bounding box center [503, 168] width 438 height 26
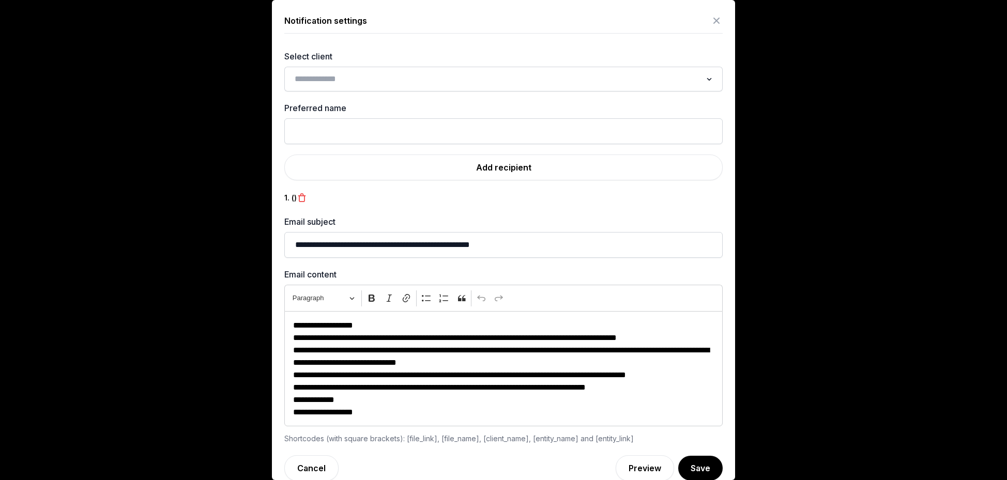
click at [303, 199] on icon at bounding box center [302, 198] width 10 height 14
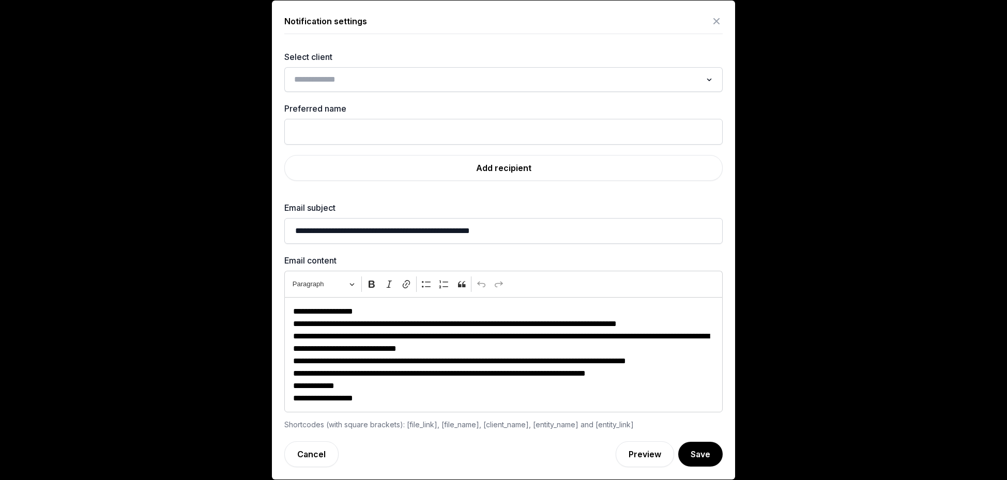
click at [397, 89] on div "Loading..." at bounding box center [503, 79] width 438 height 25
click at [396, 89] on div "Loading... Sorry, no matching options." at bounding box center [503, 79] width 438 height 25
click at [320, 456] on link "Cancel" at bounding box center [311, 455] width 54 height 26
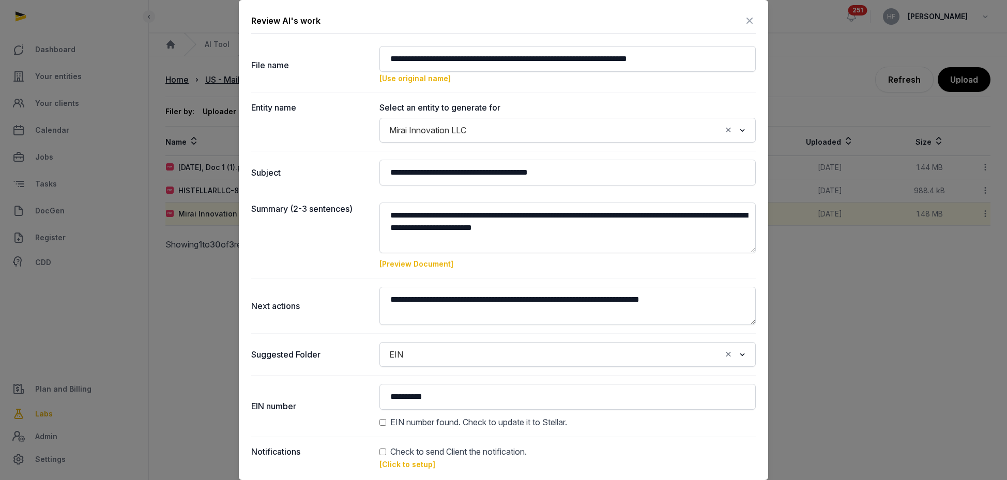
click at [748, 18] on icon at bounding box center [750, 20] width 12 height 17
